Goal: Task Accomplishment & Management: Manage account settings

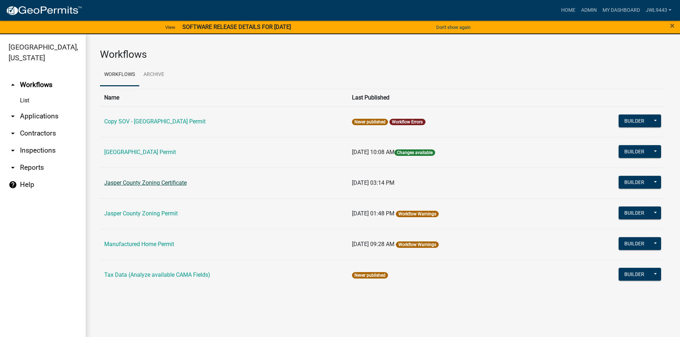
click at [167, 184] on link "Jasper County Zoning Certificate" at bounding box center [145, 182] width 82 height 7
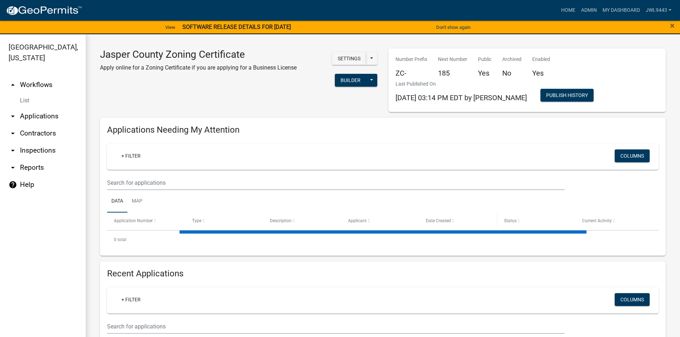
select select "3: 100"
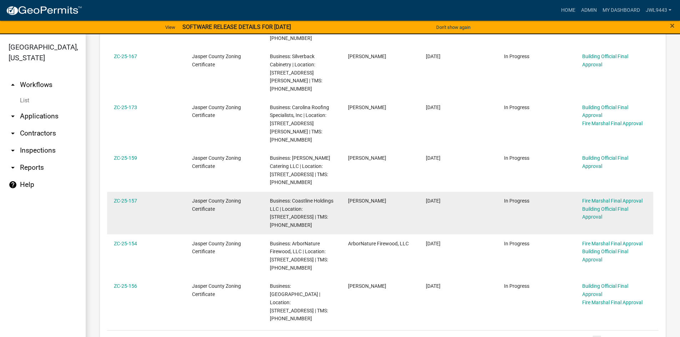
scroll to position [392, 0]
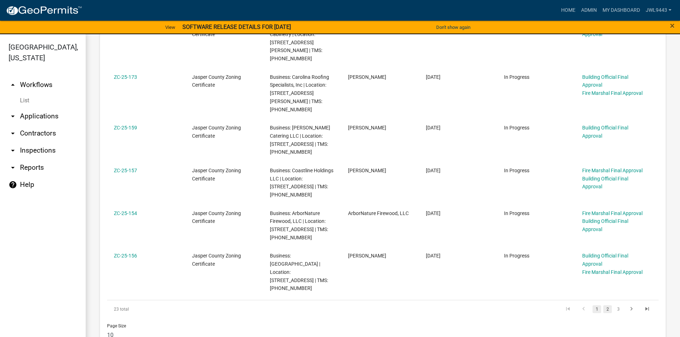
click at [603, 305] on link "2" at bounding box center [607, 309] width 9 height 8
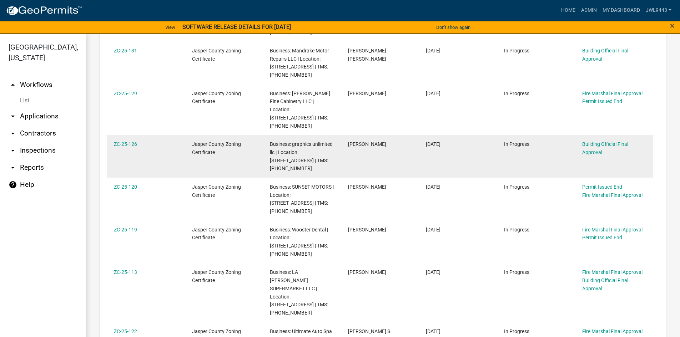
scroll to position [453, 0]
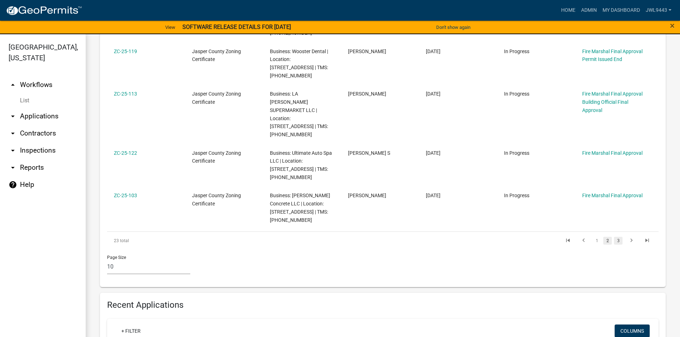
click at [614, 237] on link "3" at bounding box center [618, 241] width 9 height 8
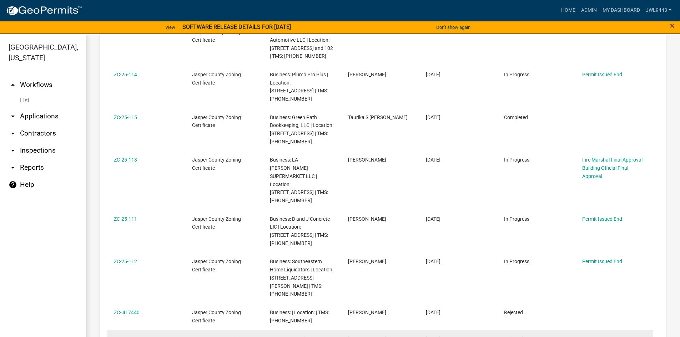
scroll to position [4412, 0]
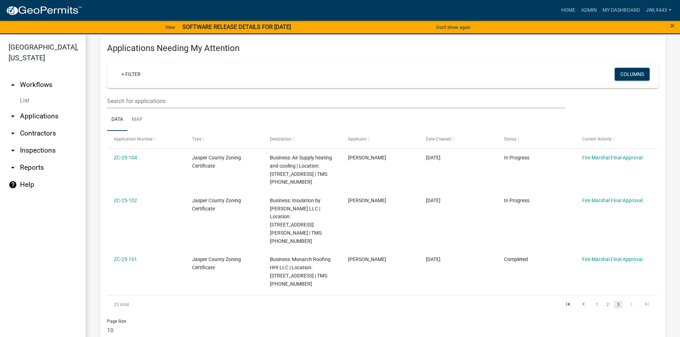
scroll to position [71, 0]
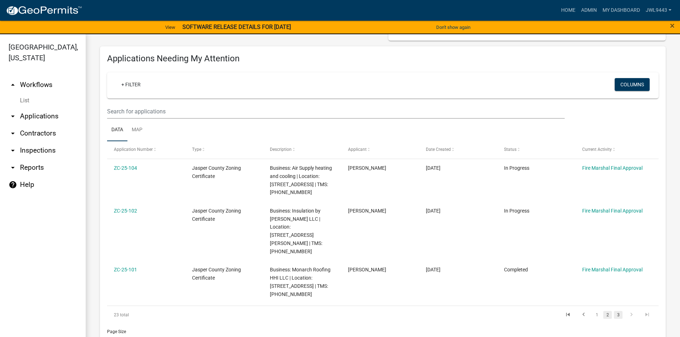
click at [603, 311] on link "2" at bounding box center [607, 315] width 9 height 8
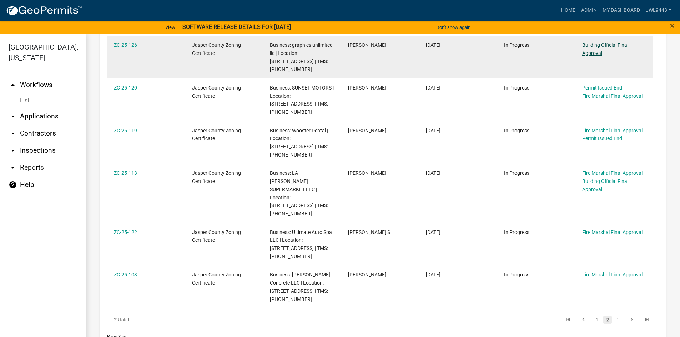
scroll to position [392, 0]
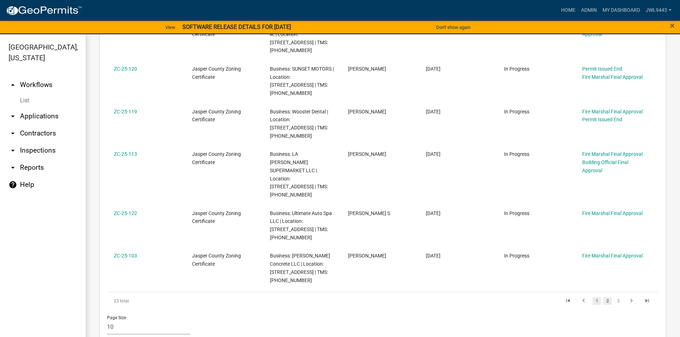
click at [592, 297] on link "1" at bounding box center [596, 301] width 9 height 8
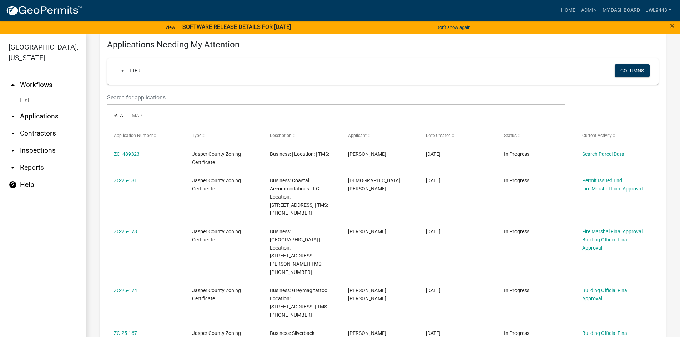
scroll to position [82, 0]
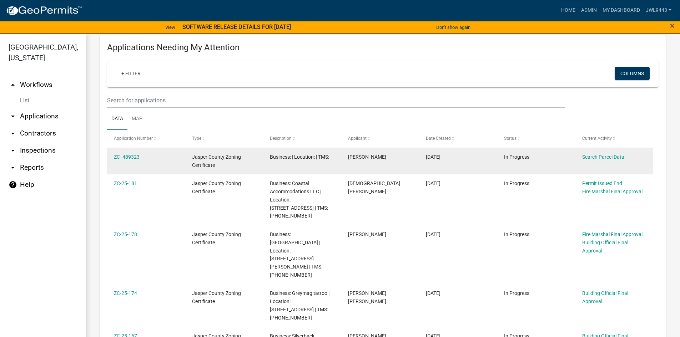
drag, startPoint x: 587, startPoint y: 157, endPoint x: 538, endPoint y: 171, distance: 50.6
click at [538, 171] on datatable-body-cell "In Progress" at bounding box center [536, 161] width 78 height 26
click at [123, 156] on link "ZC- 489323" at bounding box center [127, 157] width 26 height 6
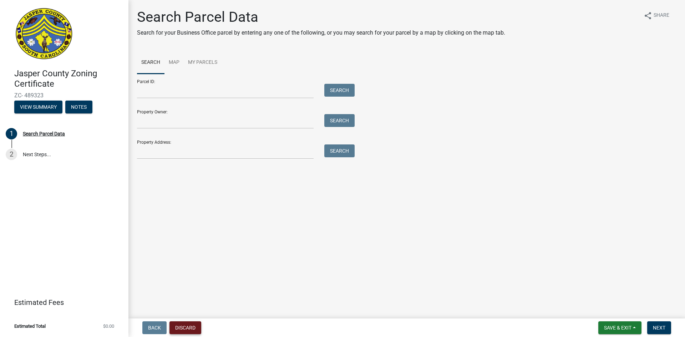
click at [188, 330] on button "Discard" at bounding box center [185, 327] width 32 height 13
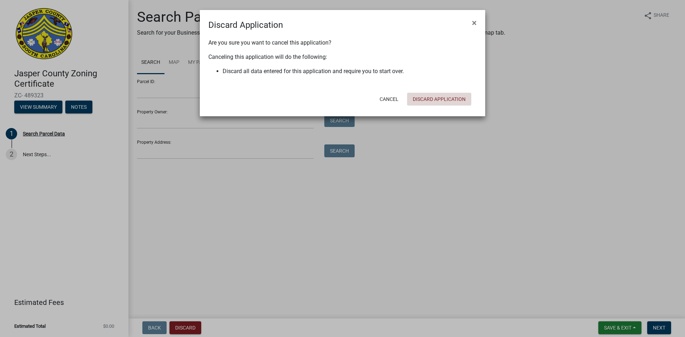
click at [438, 96] on button "Discard Application" at bounding box center [439, 99] width 64 height 13
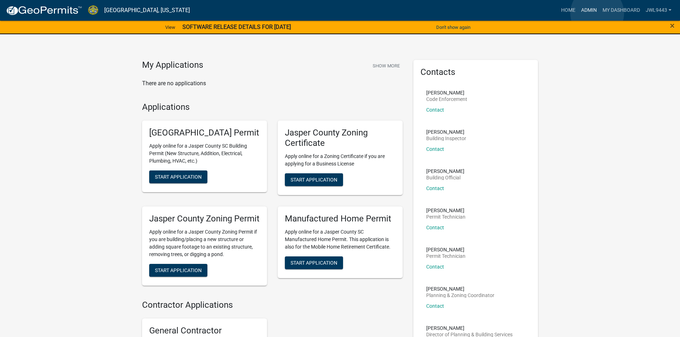
click at [597, 13] on link "Admin" at bounding box center [588, 11] width 21 height 14
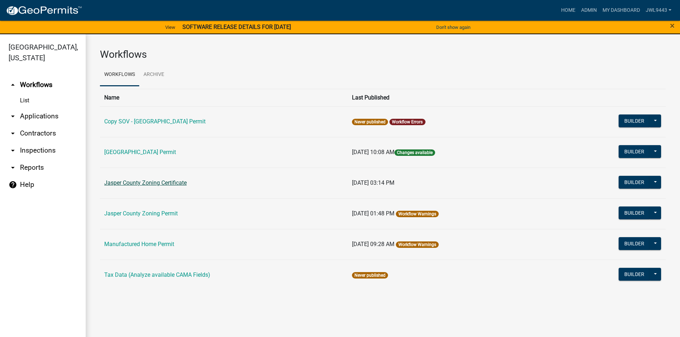
click at [149, 183] on link "Jasper County Zoning Certificate" at bounding box center [145, 182] width 82 height 7
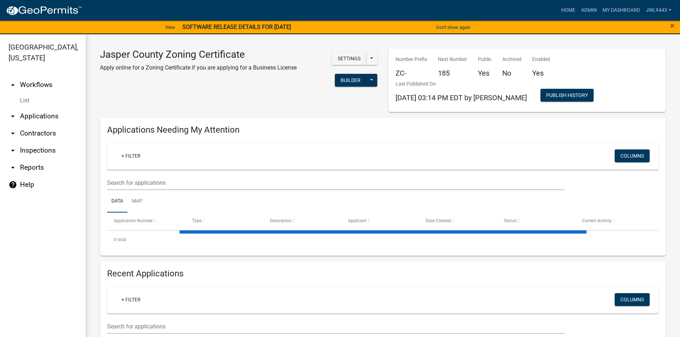
select select "3: 100"
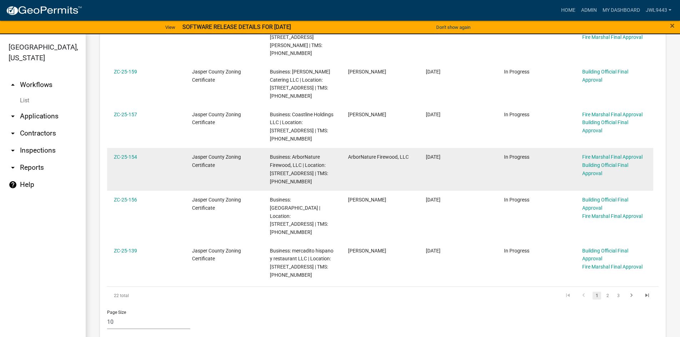
scroll to position [428, 0]
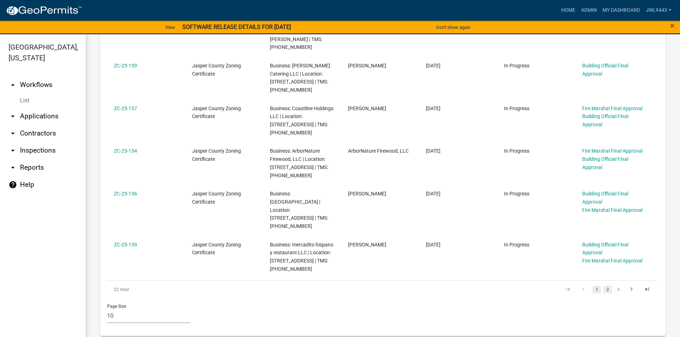
click at [603, 286] on link "2" at bounding box center [607, 290] width 9 height 8
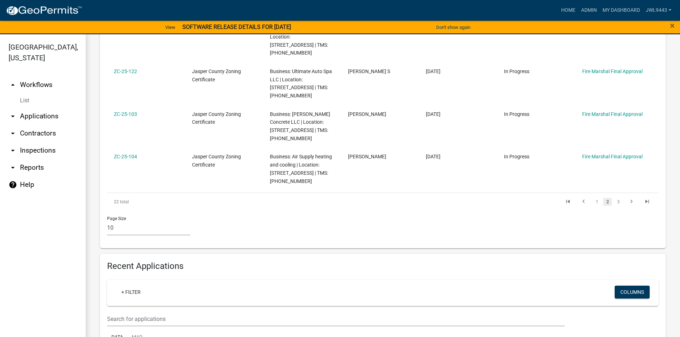
scroll to position [507, 0]
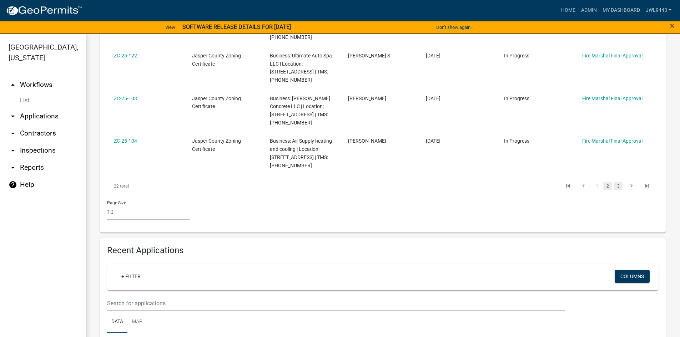
click at [614, 182] on link "3" at bounding box center [618, 186] width 9 height 8
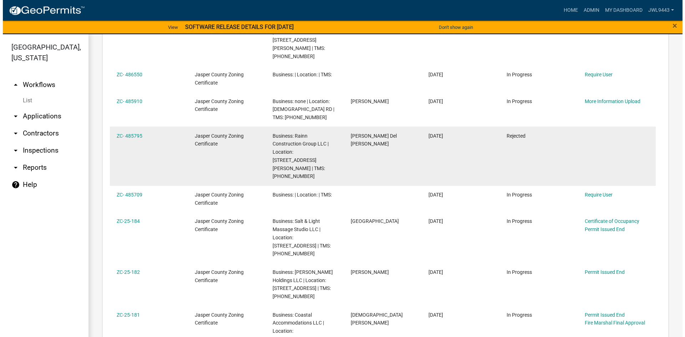
scroll to position [579, 0]
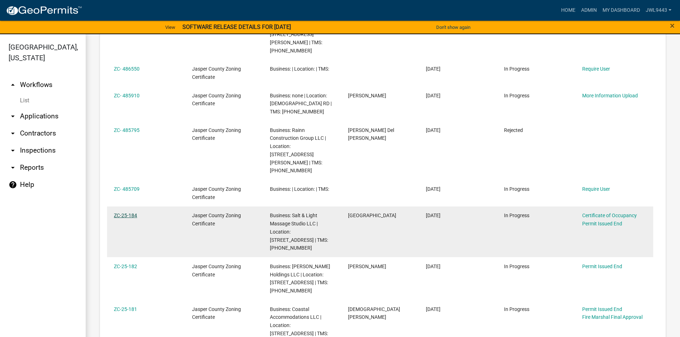
click at [126, 213] on link "ZC-25-184" at bounding box center [125, 216] width 23 height 6
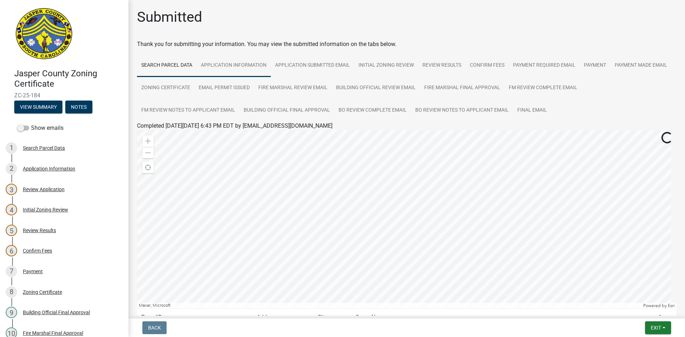
click at [245, 64] on link "Application Information" at bounding box center [234, 65] width 74 height 23
